Goal: Communication & Community: Ask a question

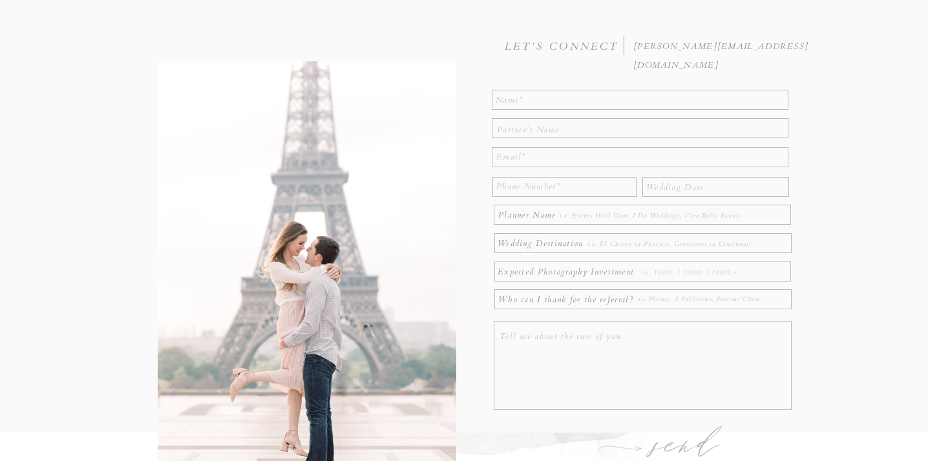
scroll to position [124, 0]
click at [567, 94] on textarea at bounding box center [641, 100] width 290 height 16
type textarea "[PERSON_NAME]"
type textarea "[EMAIL_ADDRESS][DOMAIN_NAME]"
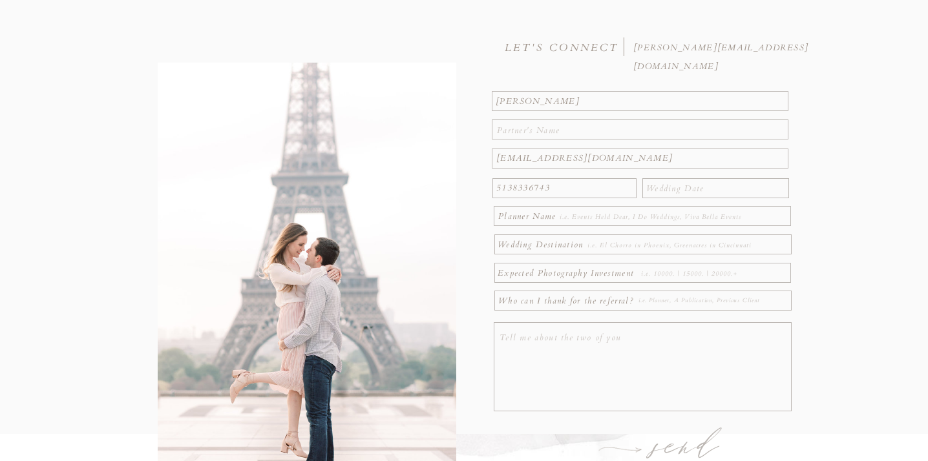
type textarea "5138336743"
click at [732, 178] on div at bounding box center [715, 188] width 147 height 20
click at [728, 194] on div at bounding box center [715, 188] width 147 height 20
click at [721, 188] on textarea at bounding box center [716, 187] width 141 height 14
type textarea "[DATE]"
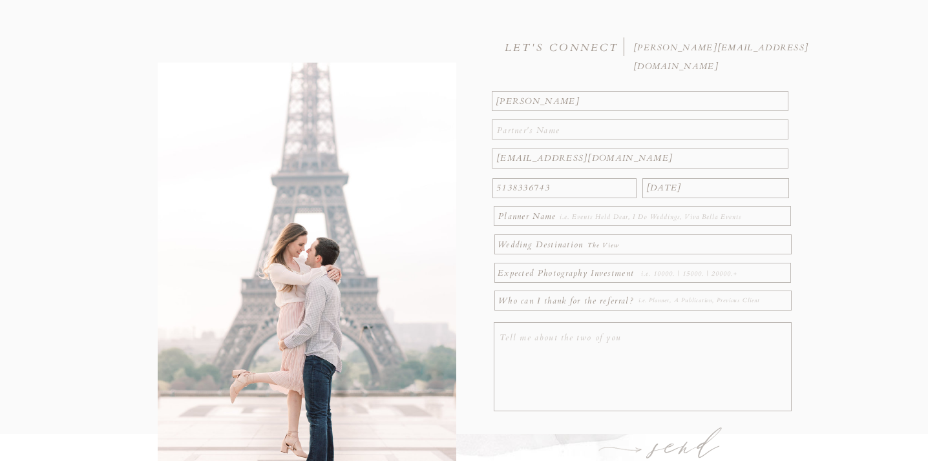
type textarea "The View"
type textarea "$5000"
type textarea "Venue"
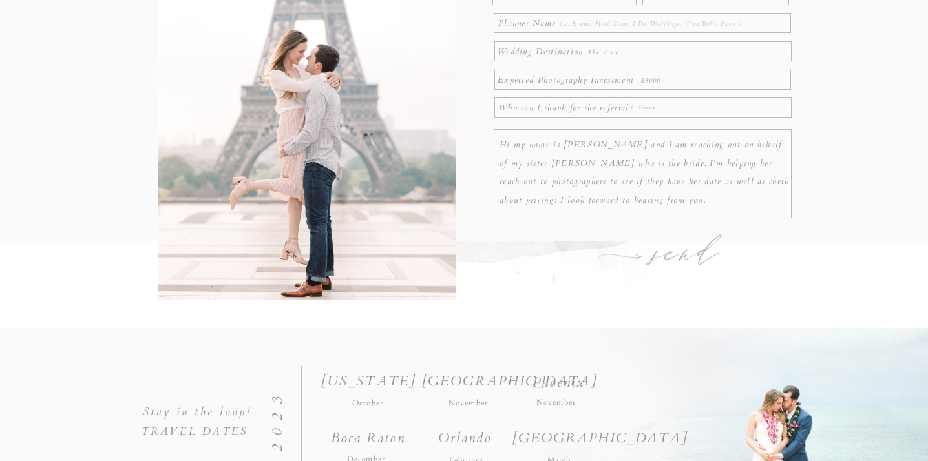
scroll to position [326, 0]
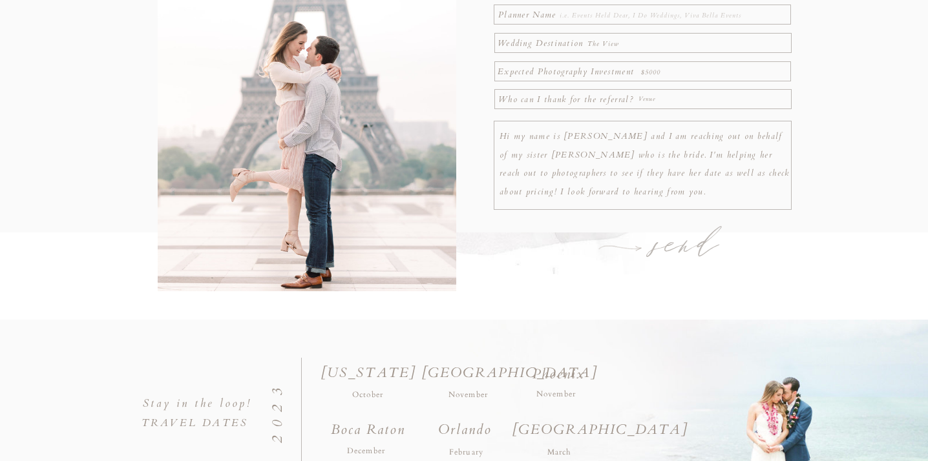
type textarea "Hi my name is [PERSON_NAME] and I am reaching out on behalf of my sister [PERSO…"
click at [698, 256] on h1 "send" at bounding box center [687, 246] width 100 height 45
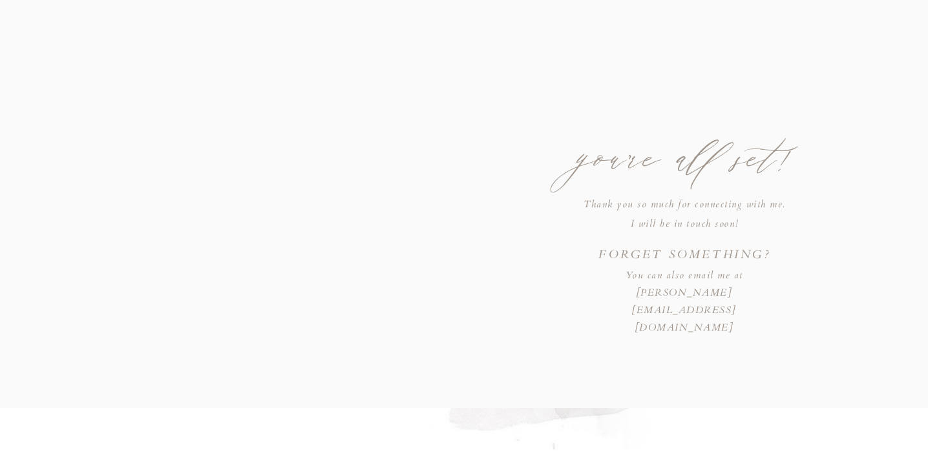
scroll to position [108, 0]
